Goal: Task Accomplishment & Management: Use online tool/utility

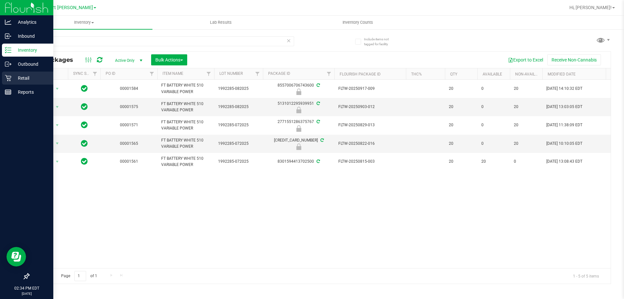
click at [12, 83] on div "Retail" at bounding box center [27, 78] width 51 height 13
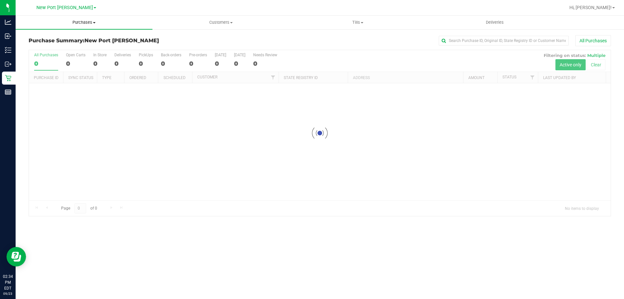
click at [69, 20] on span "Purchases" at bounding box center [84, 23] width 137 height 6
click at [65, 49] on li "Fulfillment" at bounding box center [84, 47] width 137 height 8
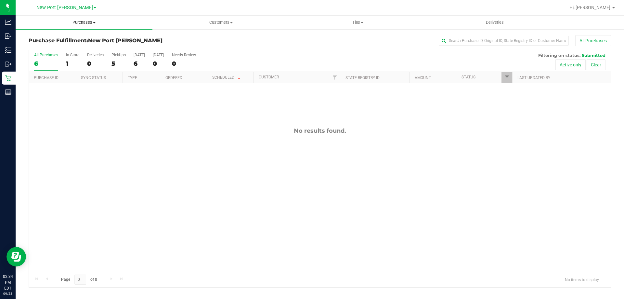
click at [81, 25] on span "Purchases" at bounding box center [84, 23] width 137 height 6
click at [102, 109] on div "No results found." at bounding box center [320, 199] width 582 height 232
click at [82, 21] on span "Purchases" at bounding box center [84, 23] width 137 height 6
click at [64, 46] on li "Fulfillment" at bounding box center [84, 47] width 137 height 8
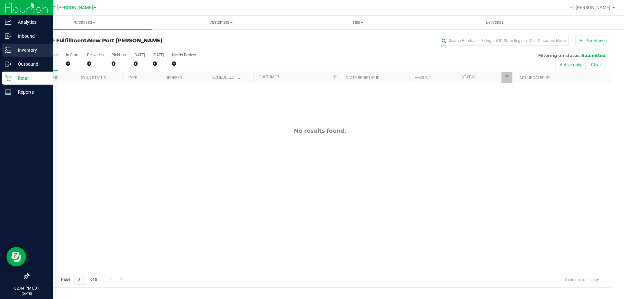
click at [15, 48] on p "Inventory" at bounding box center [30, 50] width 39 height 8
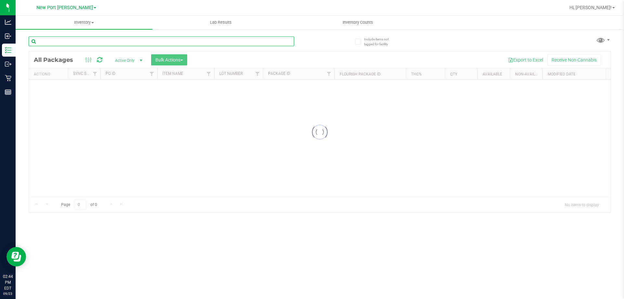
click at [142, 40] on input "text" at bounding box center [162, 41] width 266 height 10
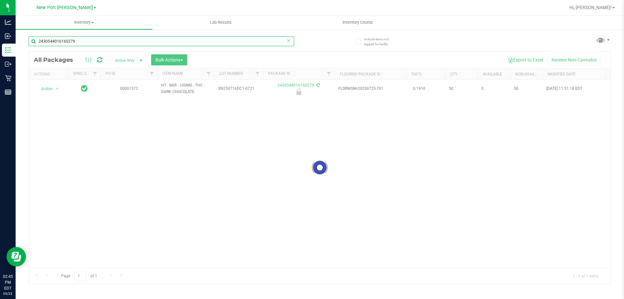
type input "2430544016160279"
click at [57, 88] on div at bounding box center [320, 168] width 582 height 232
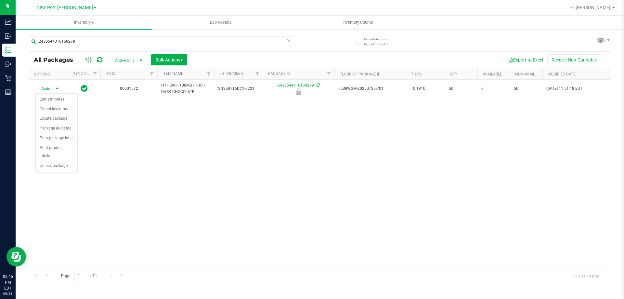
click at [57, 88] on span "select" at bounding box center [57, 88] width 5 height 5
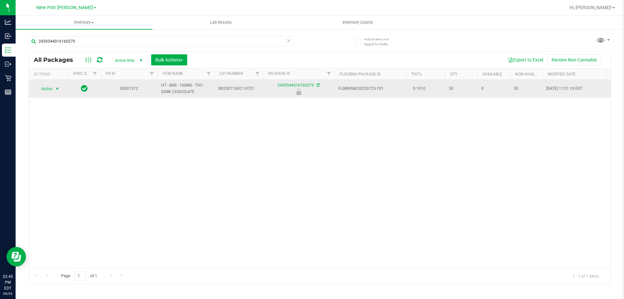
click at [55, 88] on span "select" at bounding box center [57, 88] width 5 height 5
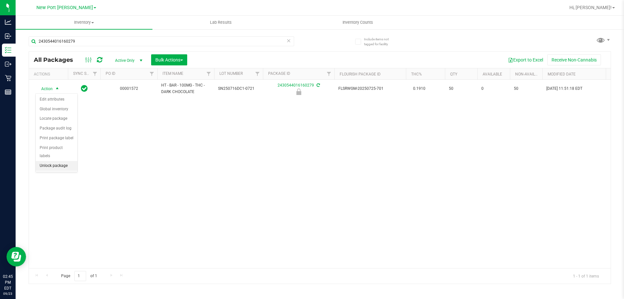
click at [67, 161] on li "Unlock package" at bounding box center [57, 166] width 42 height 10
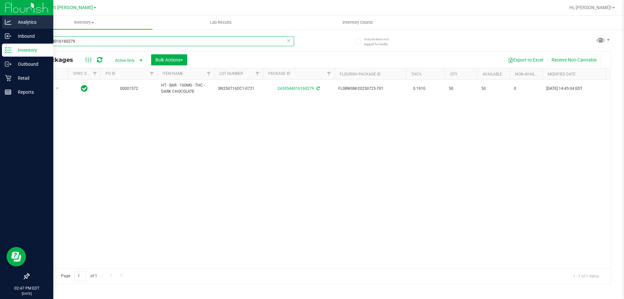
drag, startPoint x: 81, startPoint y: 43, endPoint x: 6, endPoint y: 19, distance: 78.5
click at [0, 20] on div "Analytics Inbound Inventory Outbound Retail Reports 02:47 PM EDT [DATE] 09/23 […" at bounding box center [312, 149] width 624 height 299
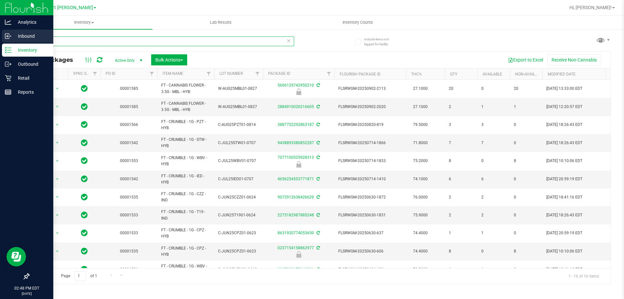
drag, startPoint x: 92, startPoint y: 44, endPoint x: 0, endPoint y: 31, distance: 93.2
click at [0, 31] on div "Analytics Inbound Inventory Outbound Retail Reports 02:48 PM EDT [DATE] 09/23 […" at bounding box center [312, 149] width 624 height 299
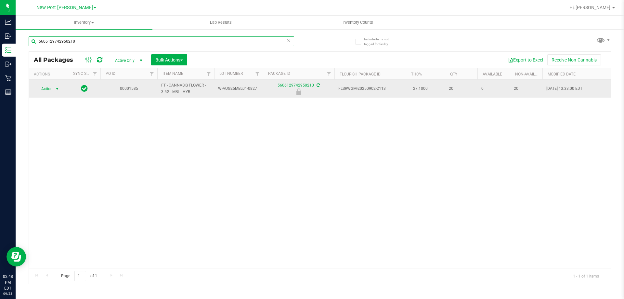
type input "5606129742950210"
click at [52, 90] on span "Action" at bounding box center [44, 88] width 18 height 9
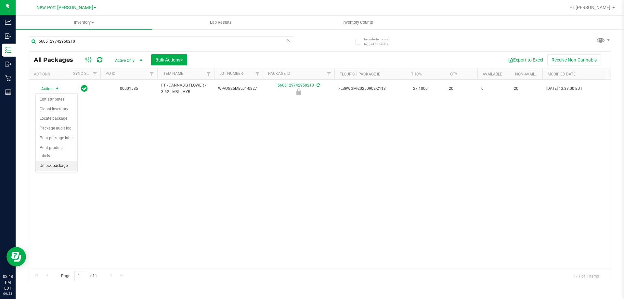
click at [61, 161] on li "Unlock package" at bounding box center [57, 166] width 42 height 10
